Goal: Information Seeking & Learning: Learn about a topic

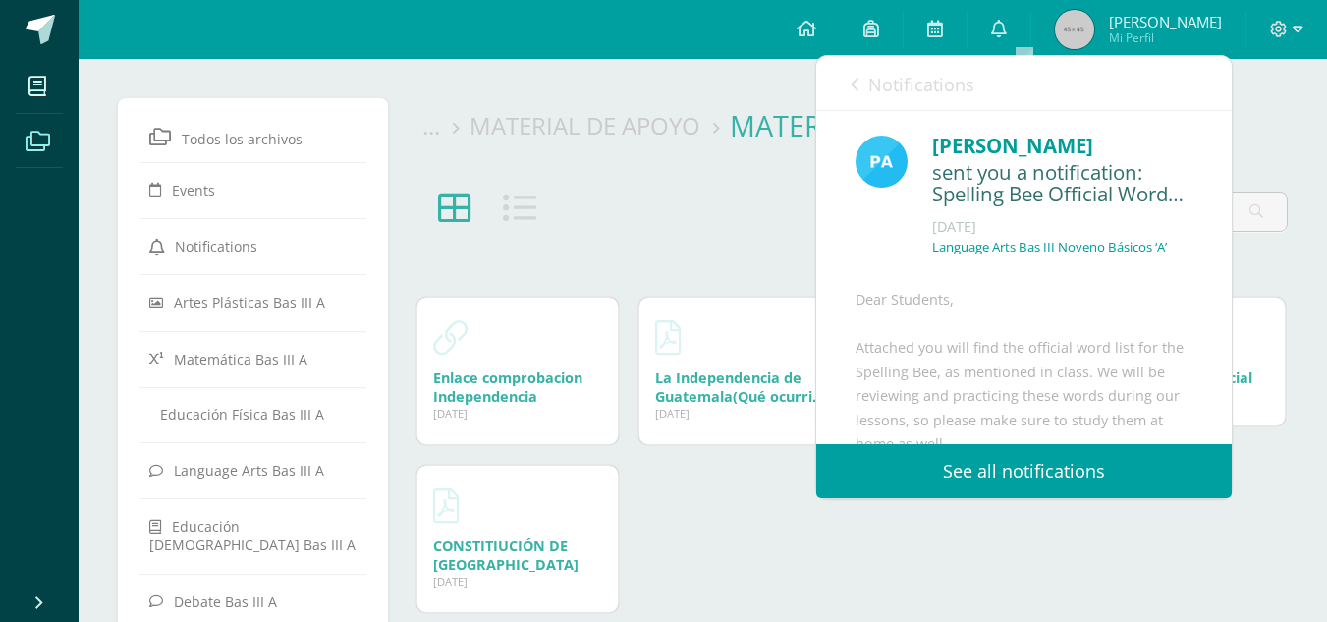
scroll to position [345, 0]
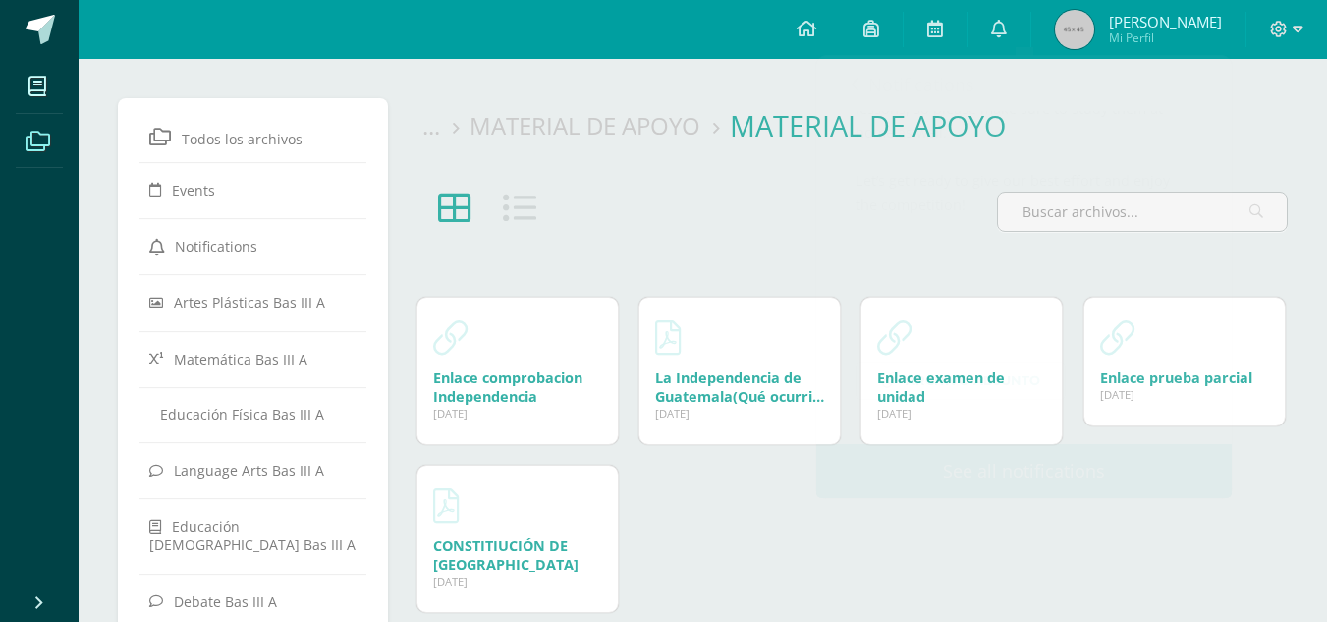
click at [53, 29] on span at bounding box center [40, 29] width 29 height 29
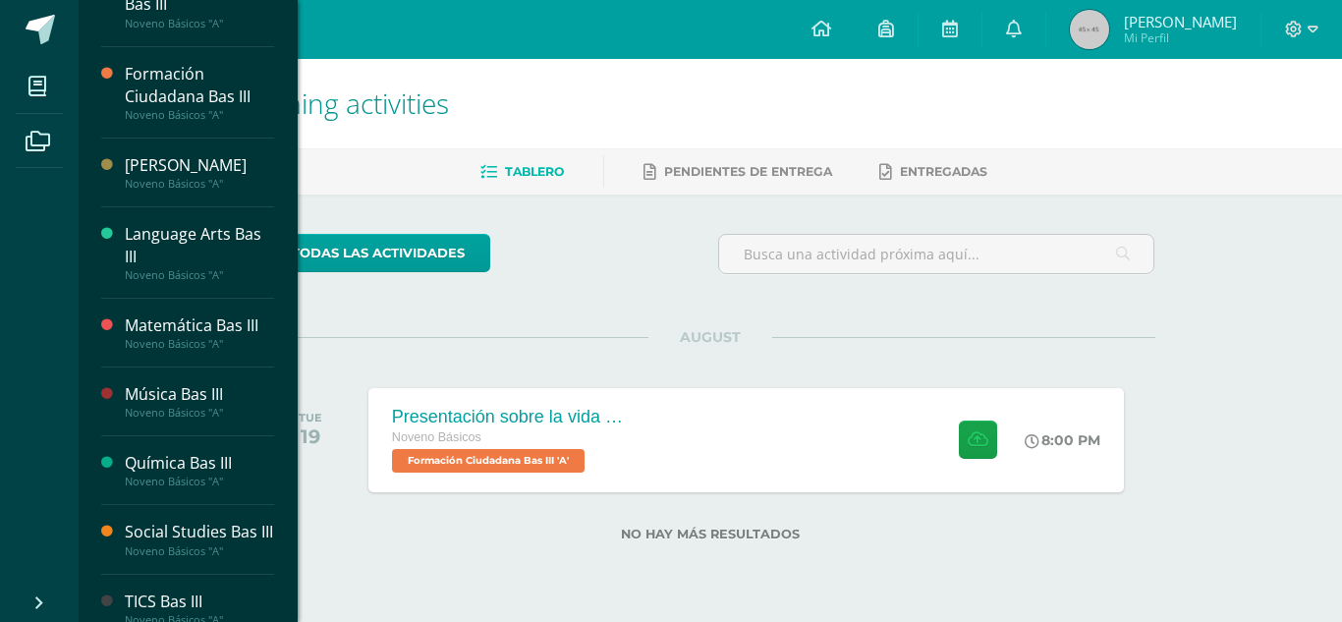
scroll to position [707, 0]
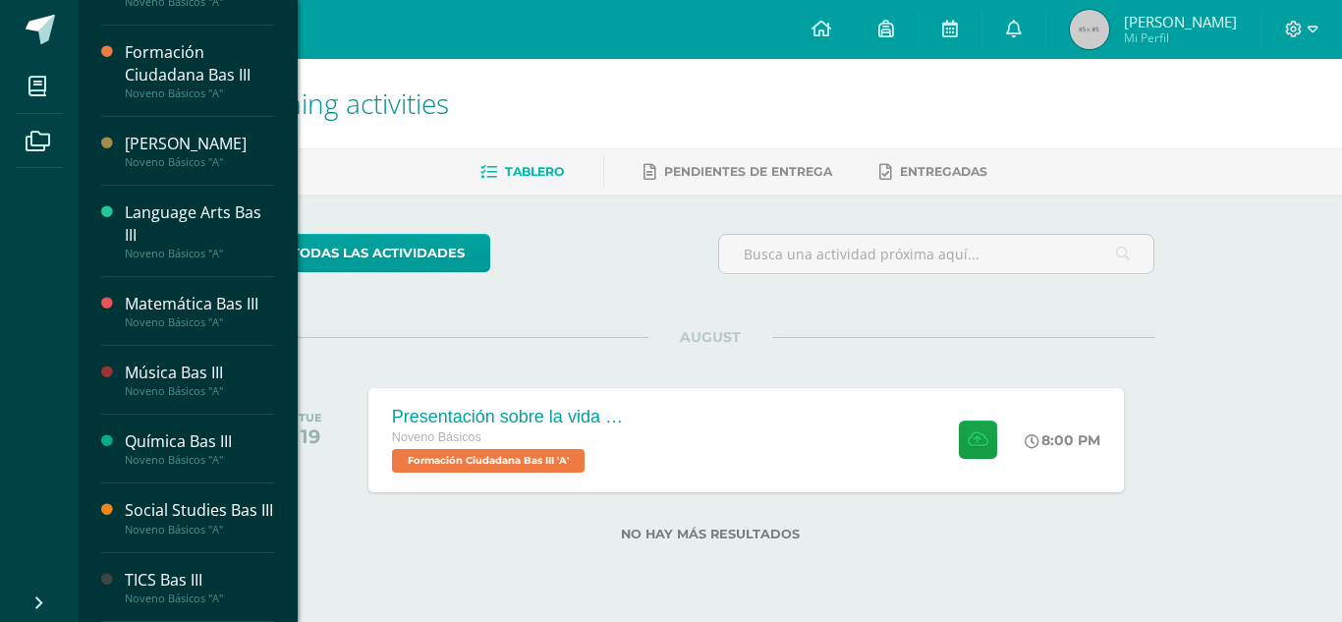
click at [209, 505] on div "Social Studies Bas III" at bounding box center [199, 510] width 149 height 23
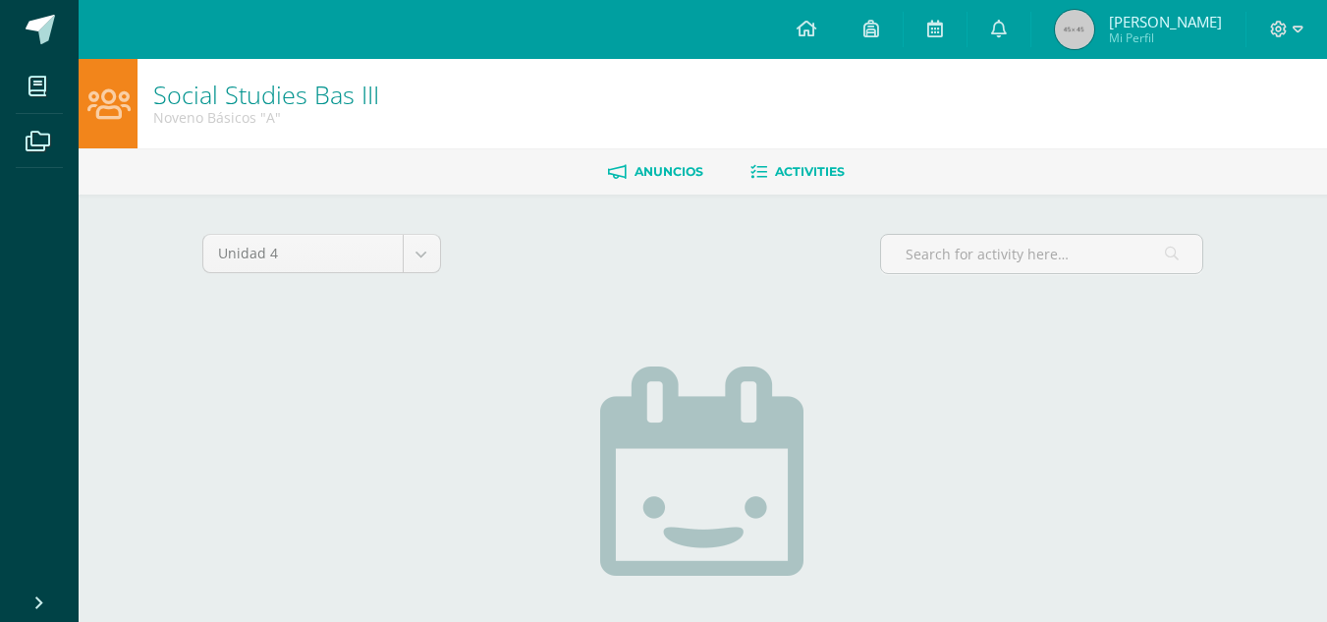
click at [662, 159] on link "Anuncios" at bounding box center [655, 171] width 95 height 31
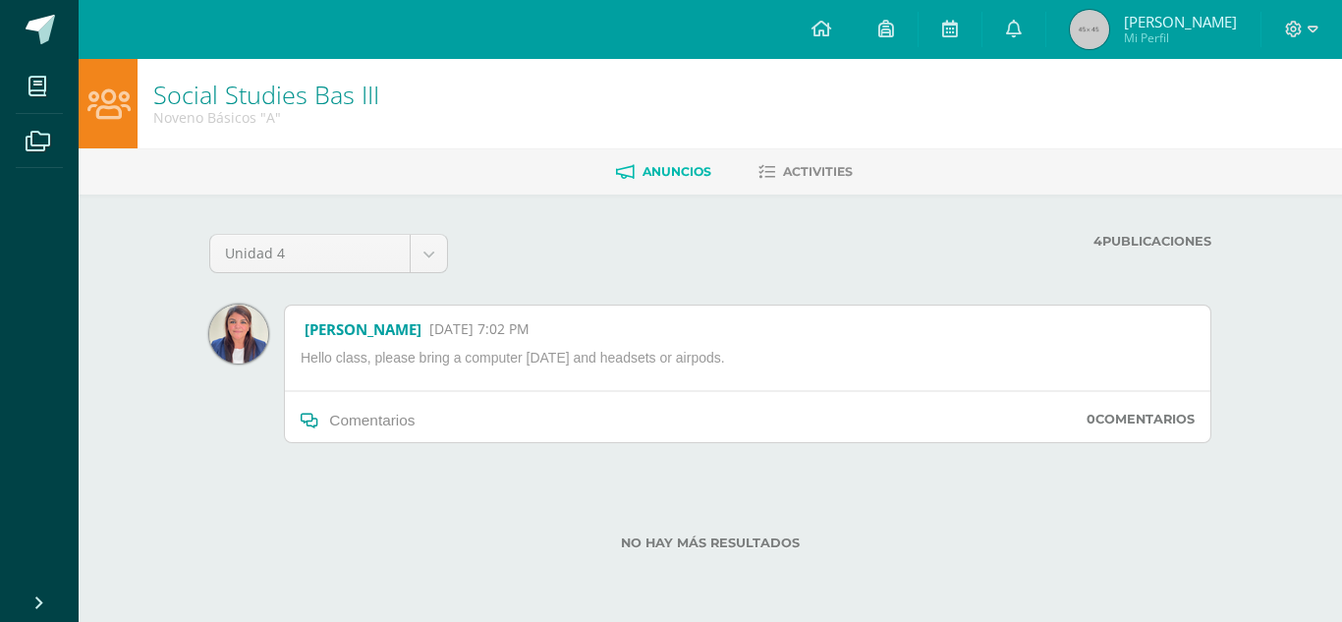
click at [482, 350] on p "Hello class, please bring a computer tomorrow and headsets or airpods." at bounding box center [530, 362] width 475 height 26
click at [482, 350] on p "Hello class, please bring a computer [DATE] and headsets or airpods." at bounding box center [530, 362] width 475 height 26
click at [482, 350] on p "Hello class, please bring a computer tomorrow and headsets or airpods." at bounding box center [530, 362] width 475 height 26
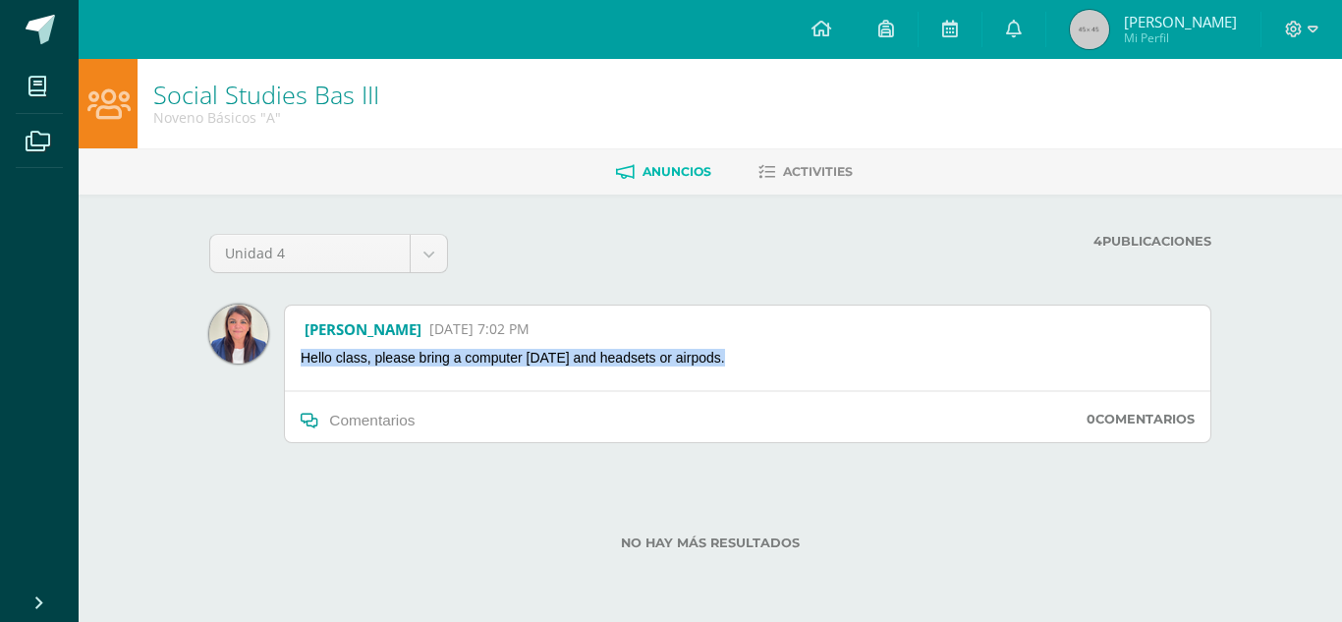
click at [482, 350] on p "Hello class, please bring a computer tomorrow and headsets or airpods." at bounding box center [530, 362] width 475 height 26
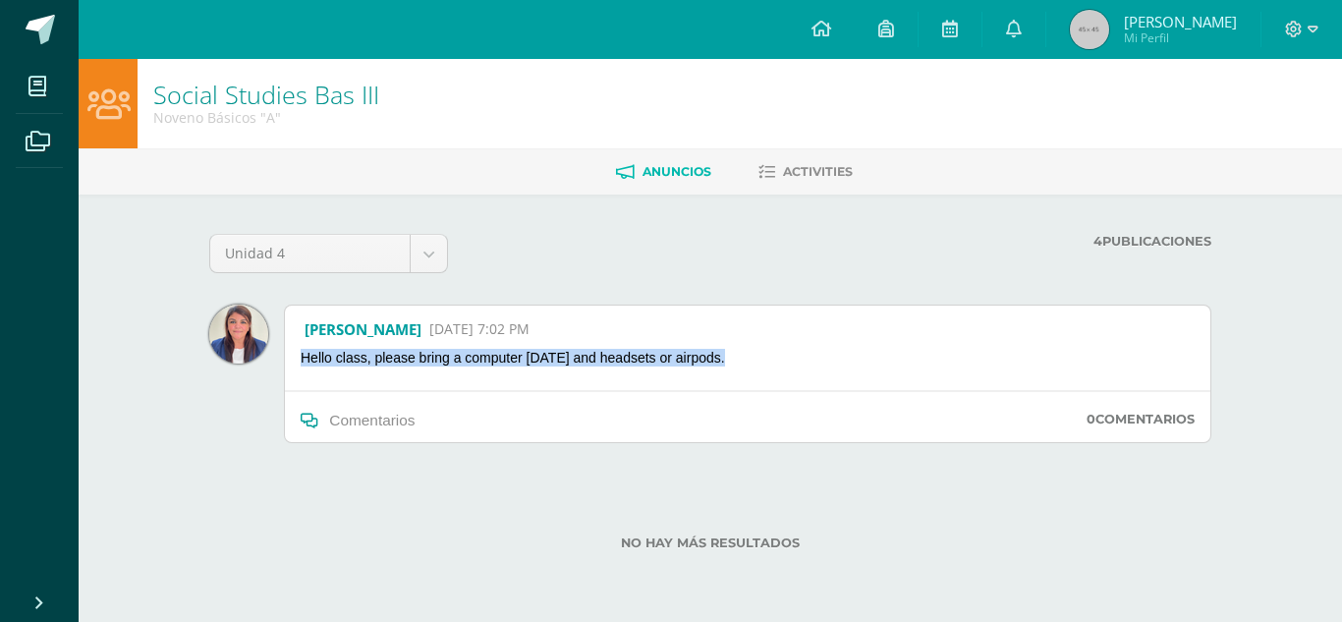
click at [482, 350] on p "Hello class, please bring a computer tomorrow and headsets or airpods." at bounding box center [530, 362] width 475 height 26
click at [510, 211] on div "Unidad 4 Unidad 1 Unidad 2 Unidad 3 Unidad 4 4 Publicaciones Cargando anuncios …" at bounding box center [710, 403] width 1081 height 418
click at [659, 166] on span "Anuncios" at bounding box center [676, 171] width 69 height 15
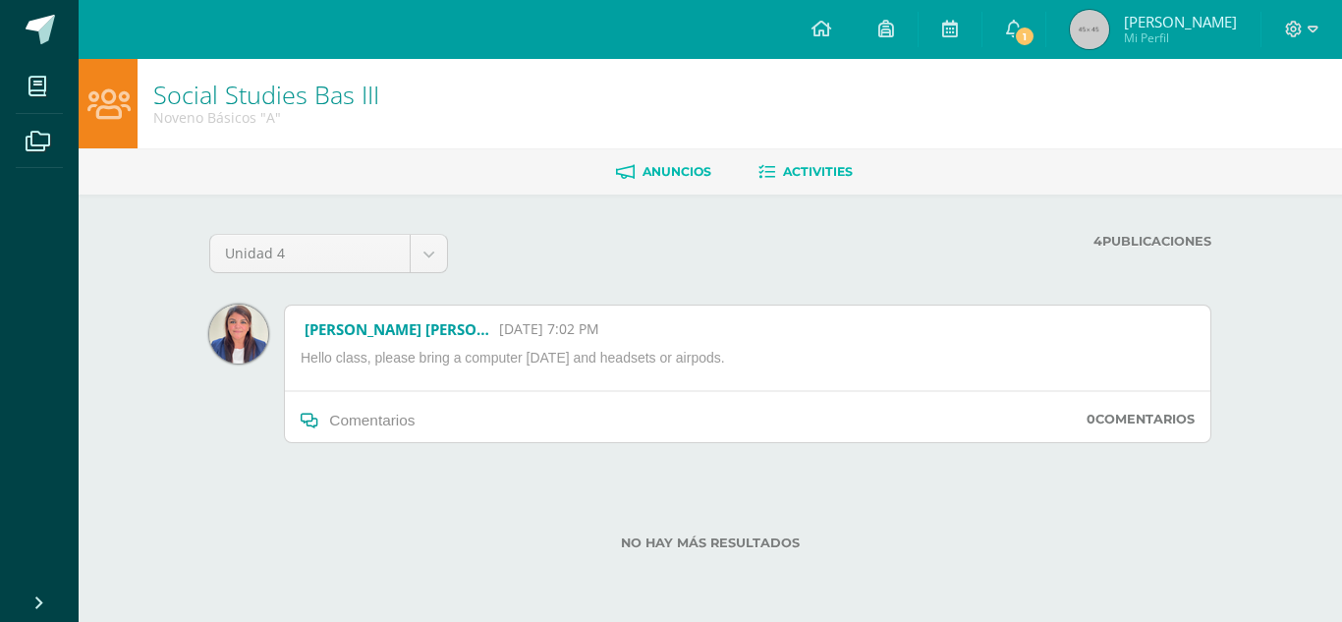
click at [787, 187] on link "Activities" at bounding box center [805, 171] width 94 height 31
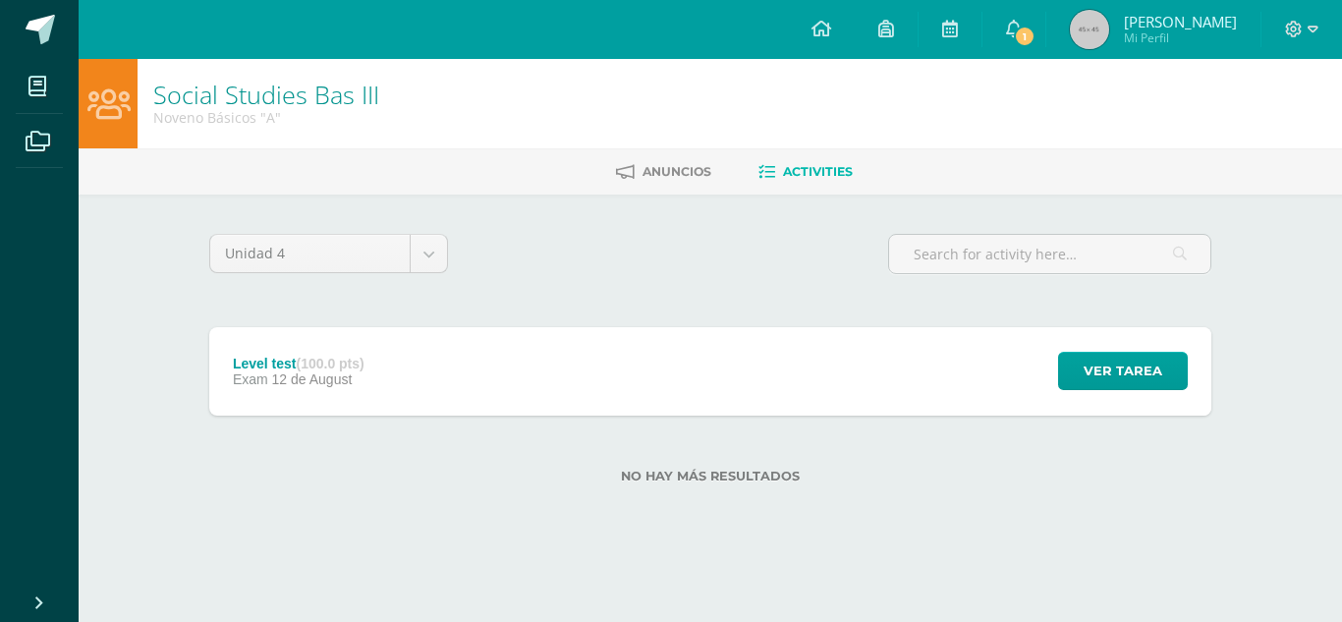
click at [743, 367] on div "Level test (100.0 pts) Exam 12 de August Ver tarea Level test Social Studies Ba…" at bounding box center [710, 371] width 1002 height 88
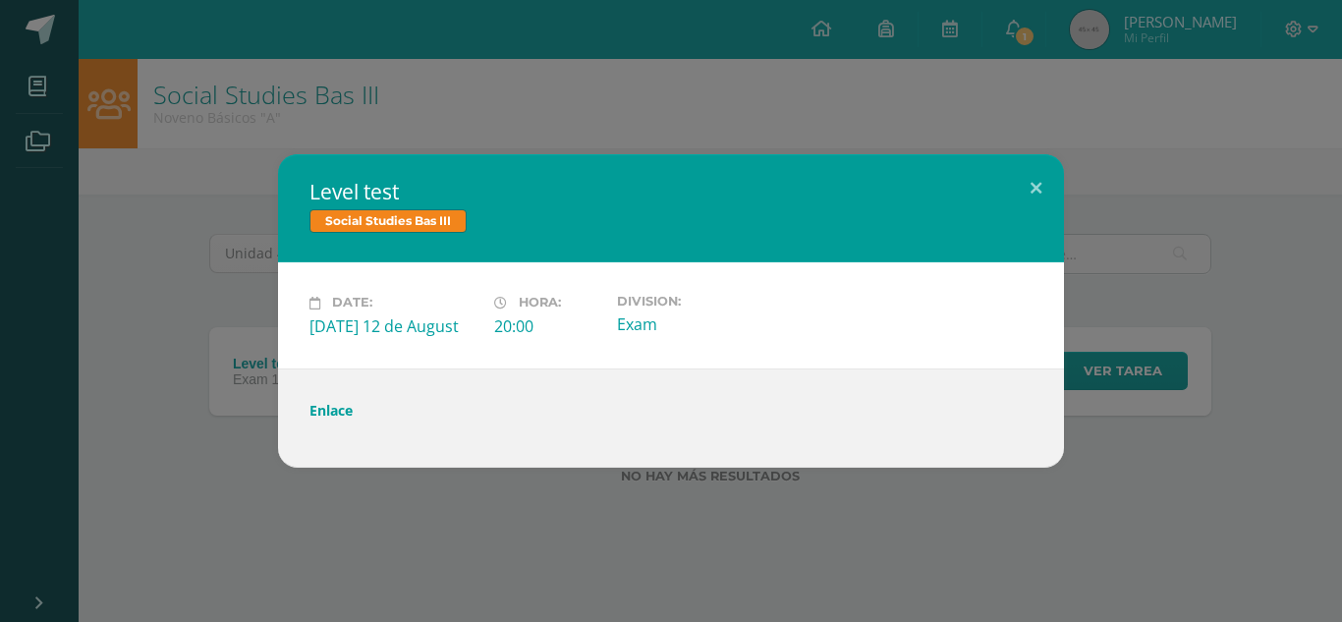
click at [316, 410] on link "Enlace" at bounding box center [330, 410] width 43 height 19
click at [339, 418] on link "Enlace" at bounding box center [330, 410] width 43 height 19
